Goal: Register for event/course

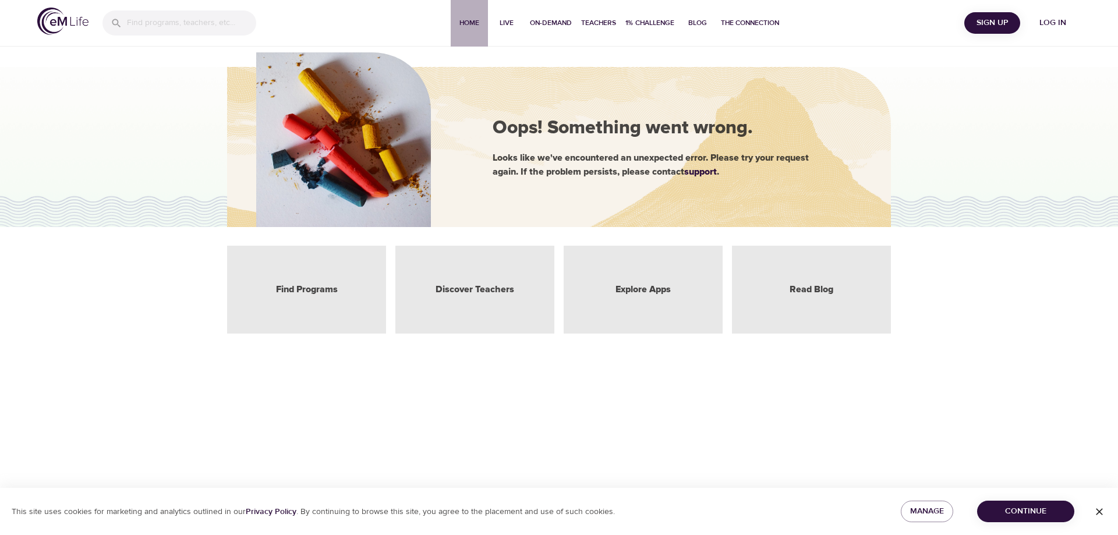
click at [466, 23] on span "Home" at bounding box center [469, 23] width 28 height 12
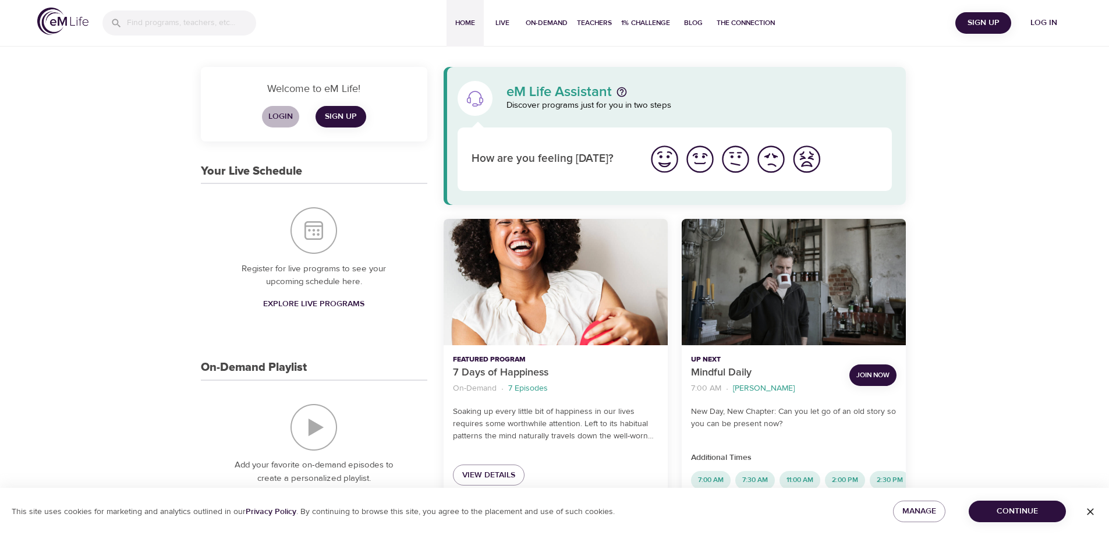
click at [281, 114] on span "Login" at bounding box center [281, 116] width 28 height 15
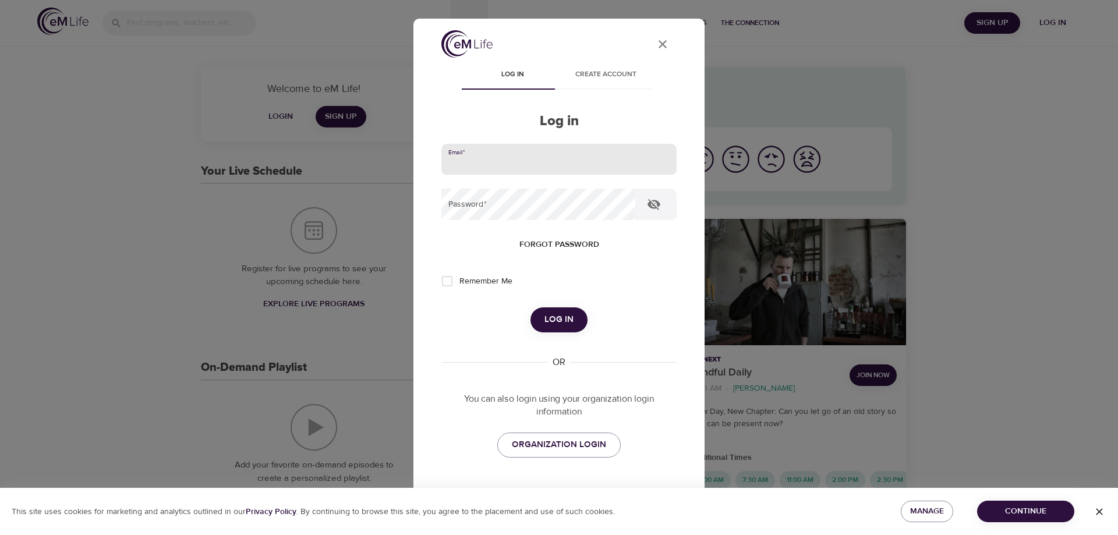
click at [472, 160] on input "email" at bounding box center [558, 159] width 235 height 31
type input "wilsonjk@andersonhospital.org"
click at [530, 307] on button "Log in" at bounding box center [558, 319] width 57 height 24
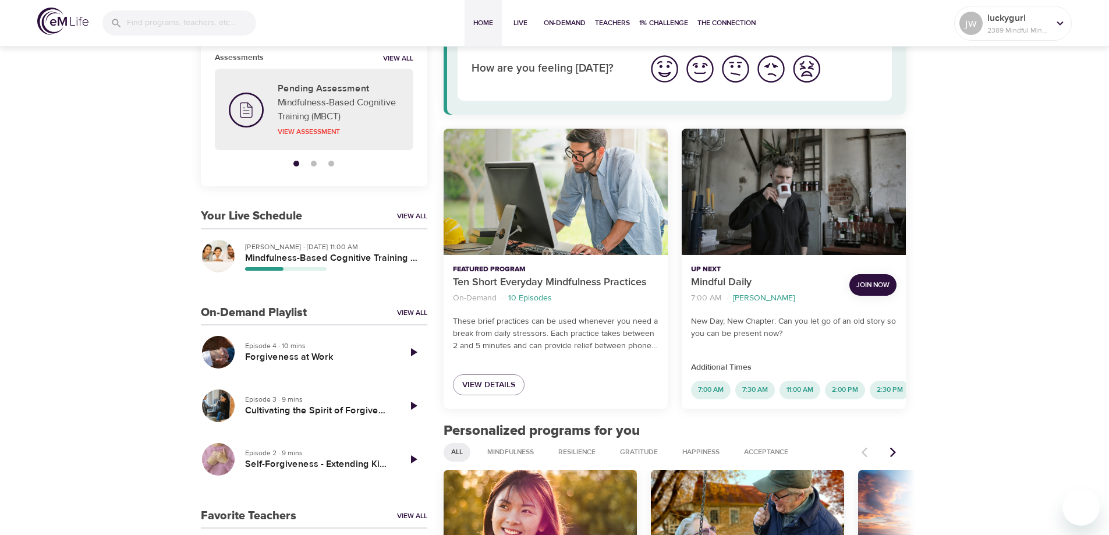
scroll to position [116, 0]
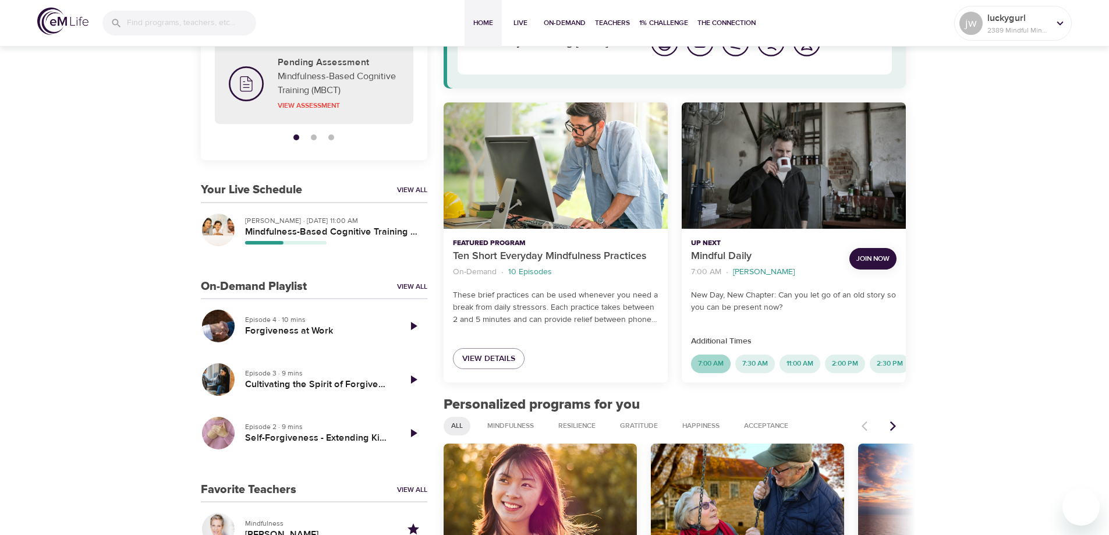
click at [714, 364] on span "7:00 AM" at bounding box center [711, 364] width 40 height 10
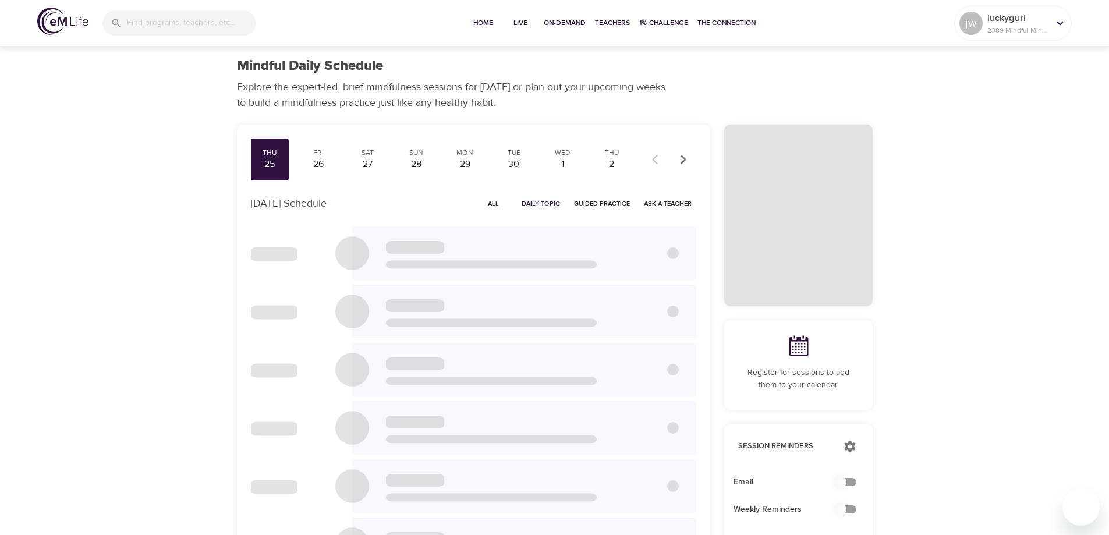
checkbox input "true"
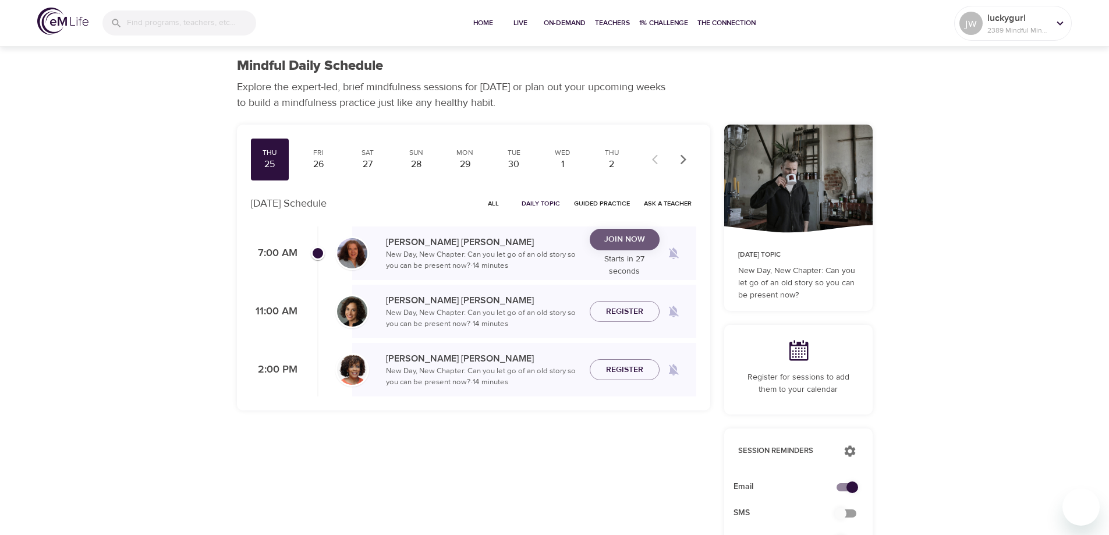
click at [622, 236] on span "Join Now" at bounding box center [624, 239] width 41 height 15
